Goal: Task Accomplishment & Management: Complete application form

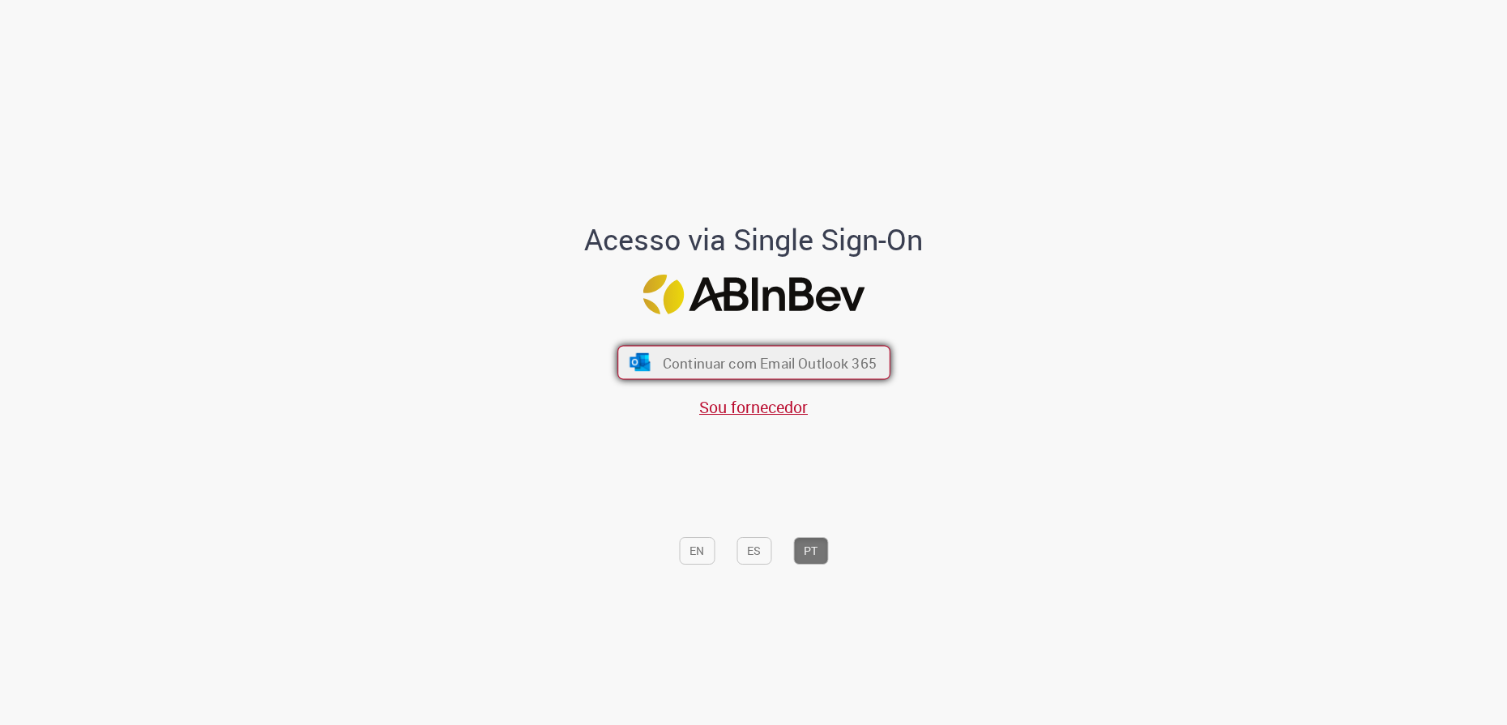
click at [706, 350] on button "Continuar com Email Outlook 365" at bounding box center [754, 363] width 273 height 34
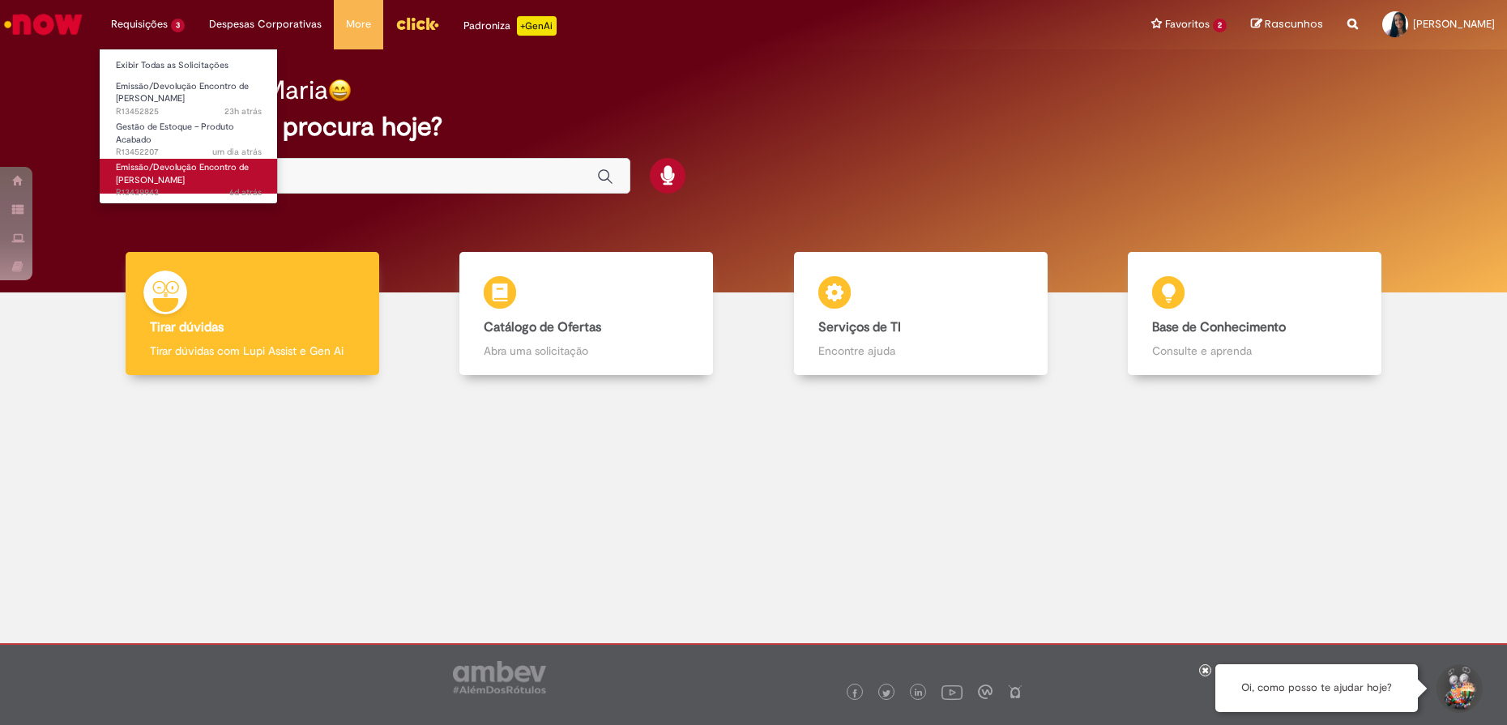
click at [200, 168] on span "Emissão/Devolução Encontro de [PERSON_NAME]" at bounding box center [182, 173] width 133 height 25
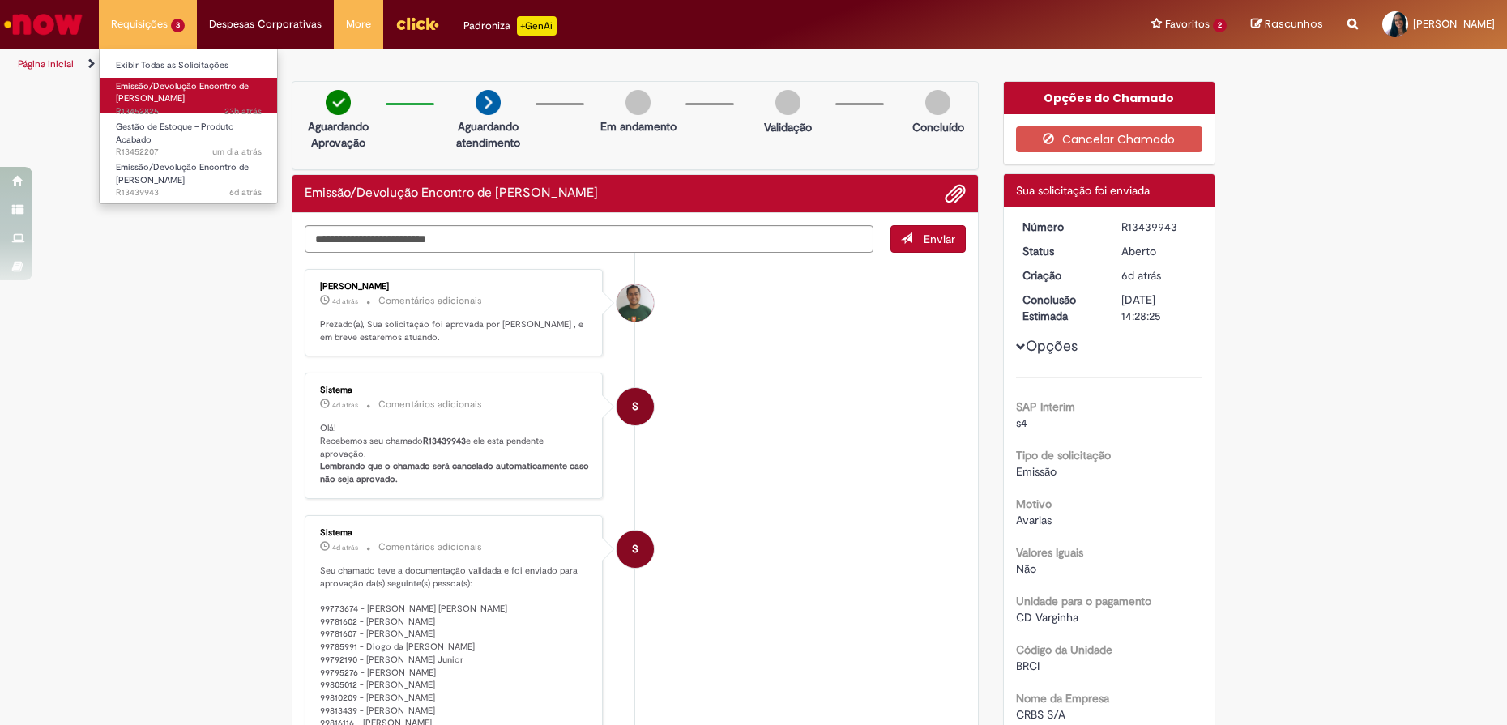
click at [192, 81] on span "Emissão/Devolução Encontro de [PERSON_NAME]" at bounding box center [182, 92] width 133 height 25
